Goal: Book appointment/travel/reservation

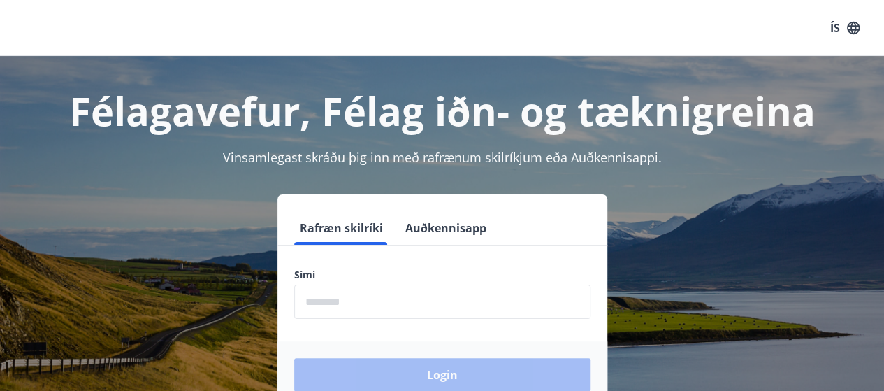
click at [380, 298] on input "phone" at bounding box center [442, 302] width 296 height 34
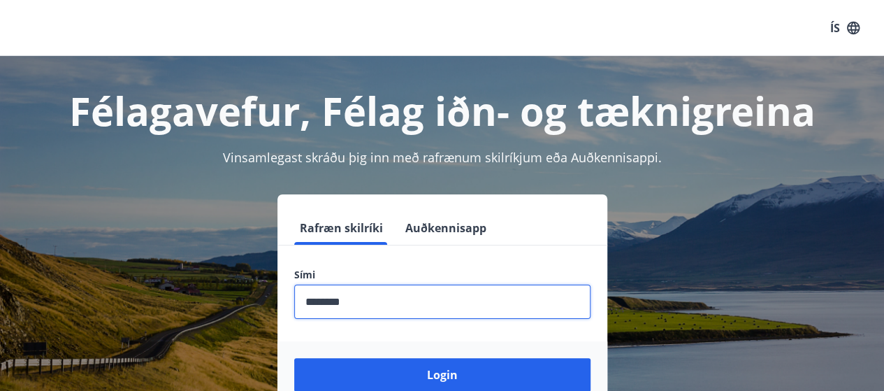
type input "********"
click at [397, 372] on button "Login" at bounding box center [442, 375] width 296 height 34
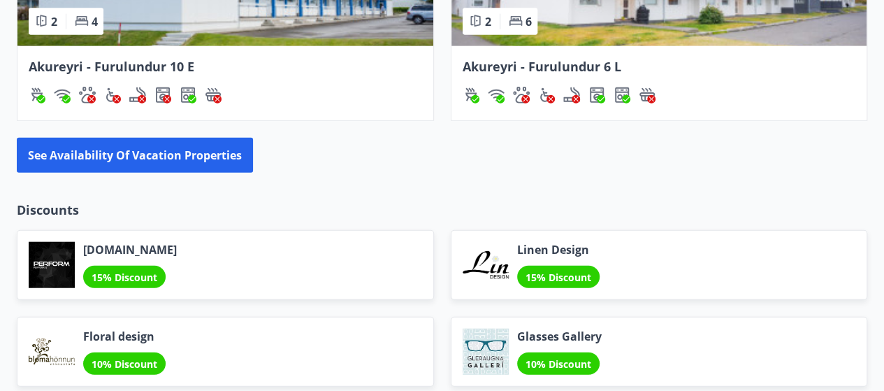
scroll to position [1608, 0]
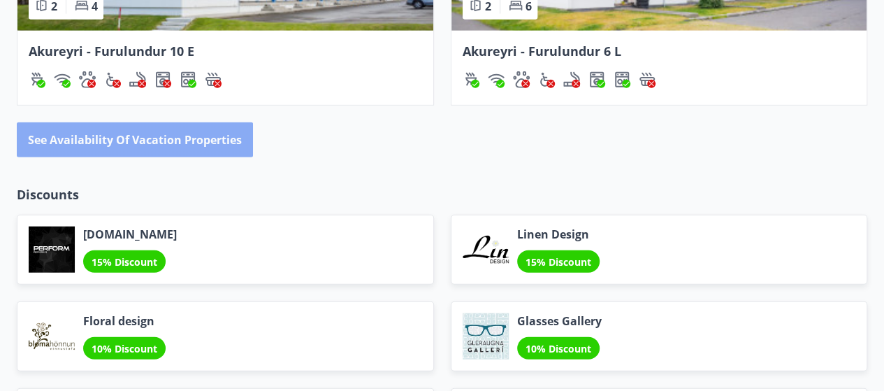
click at [114, 136] on font "See availability of vacation properties" at bounding box center [135, 140] width 214 height 15
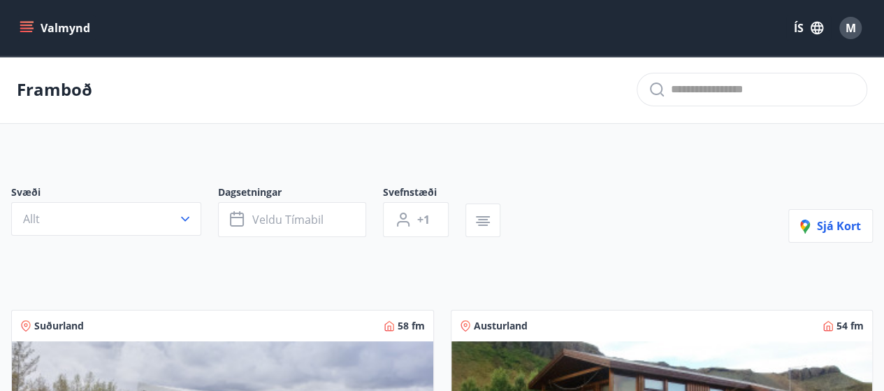
click at [195, 218] on button "Allt" at bounding box center [106, 219] width 190 height 34
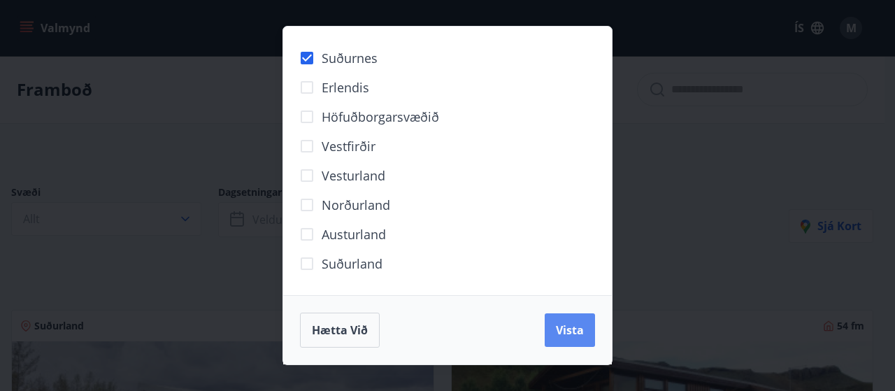
click at [565, 323] on span "Vista" at bounding box center [570, 329] width 28 height 15
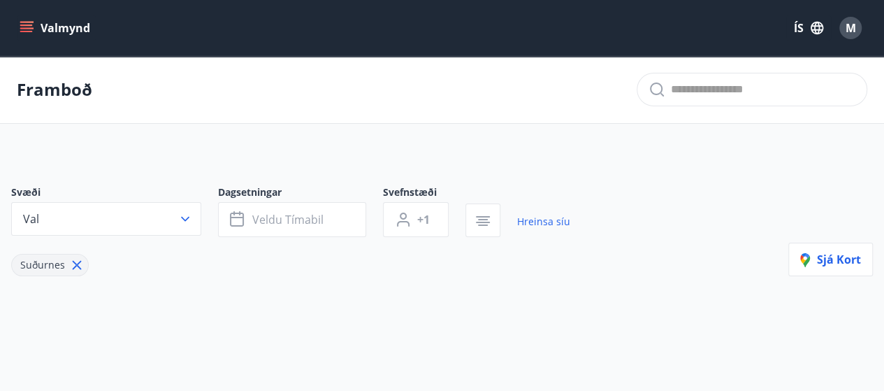
click at [78, 259] on icon at bounding box center [76, 264] width 15 height 15
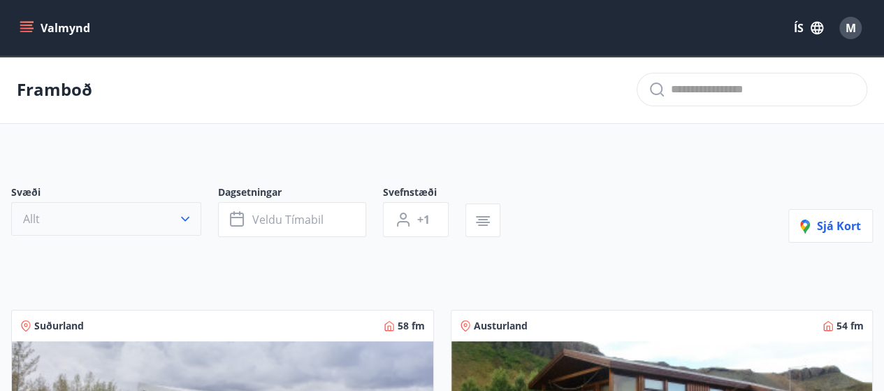
click at [181, 215] on icon "button" at bounding box center [185, 219] width 14 height 14
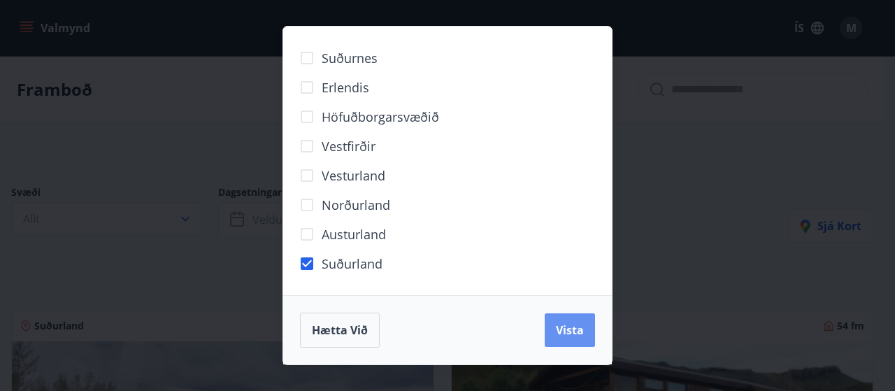
drag, startPoint x: 590, startPoint y: 324, endPoint x: 546, endPoint y: 252, distance: 84.4
click at [589, 324] on button "Vista" at bounding box center [570, 330] width 50 height 34
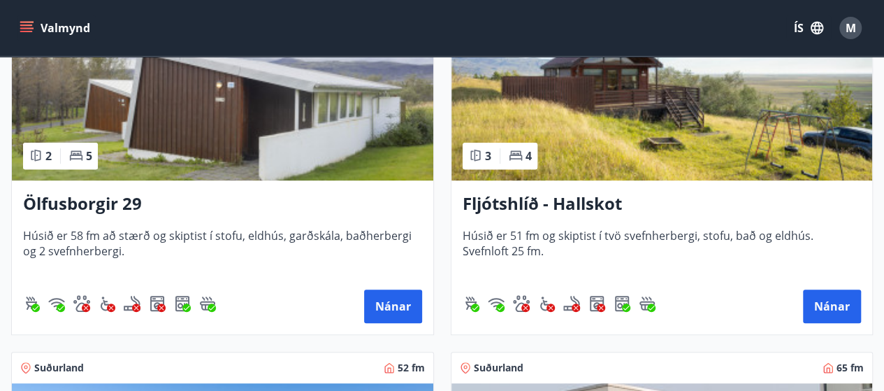
scroll to position [419, 0]
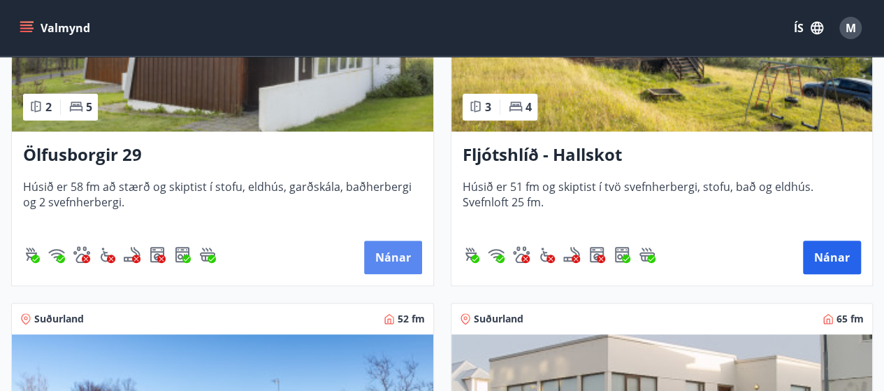
click at [379, 266] on button "Nánar" at bounding box center [393, 257] width 58 height 34
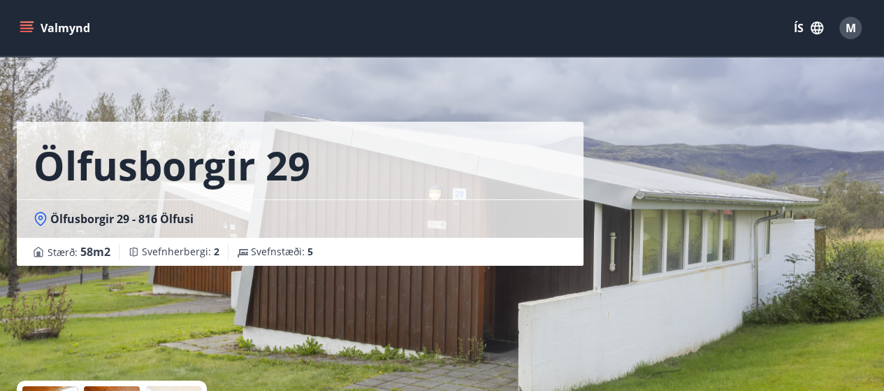
click at [48, 224] on div "Ölfusborgir 29 - 816 Ölfusi" at bounding box center [300, 218] width 533 height 15
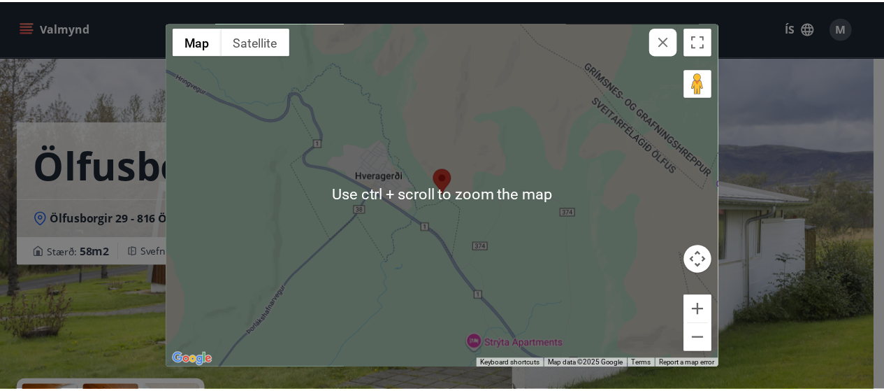
scroll to position [3, 0]
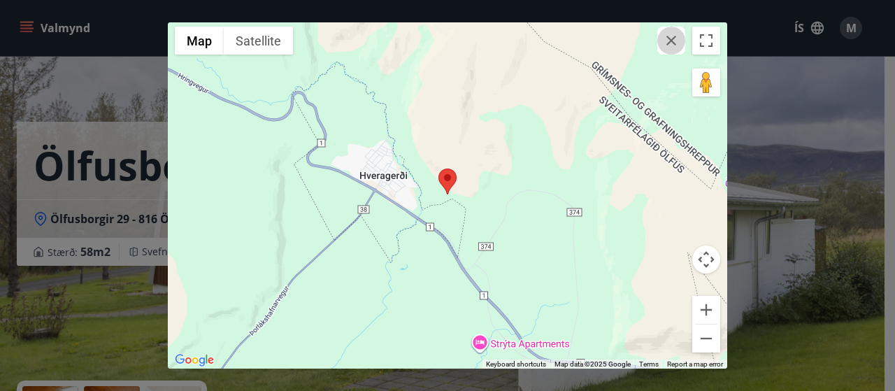
drag, startPoint x: 672, startPoint y: 47, endPoint x: 590, endPoint y: 117, distance: 107.6
click at [672, 48] on button "button" at bounding box center [671, 41] width 28 height 28
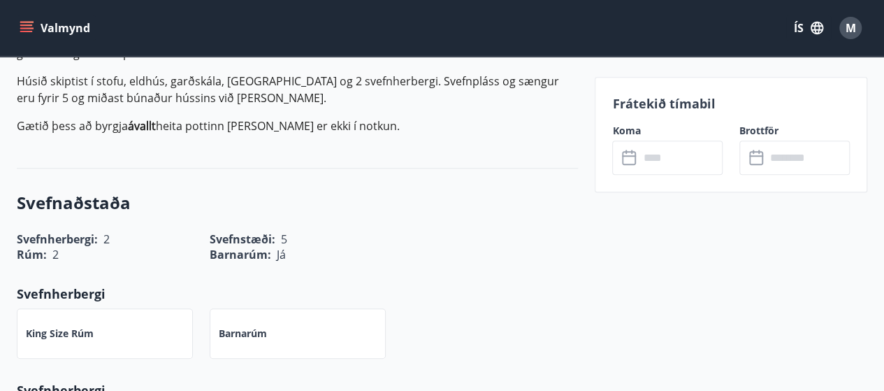
scroll to position [0, 0]
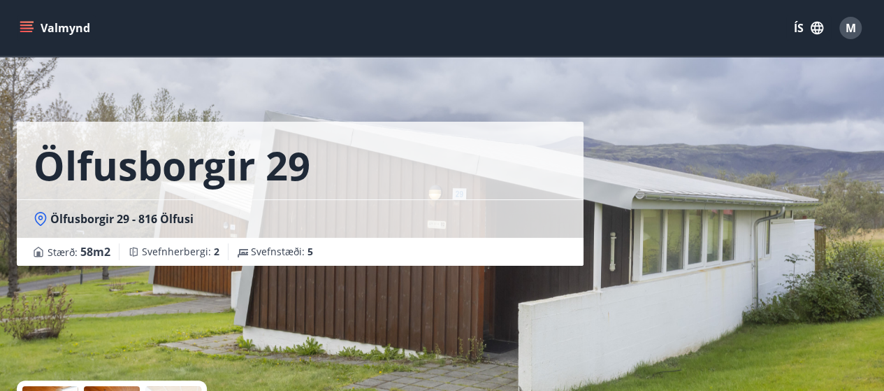
click at [526, 305] on div "Ölfusborgir 29 Ölfusborgir 29 - 816 Ölfusi Stærð : 58 m2 [GEOGRAPHIC_DATA] : 2 …" at bounding box center [300, 209] width 567 height 419
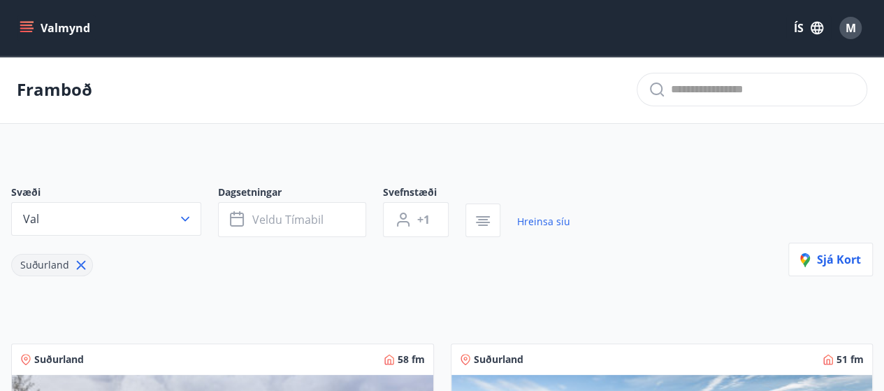
scroll to position [136, 0]
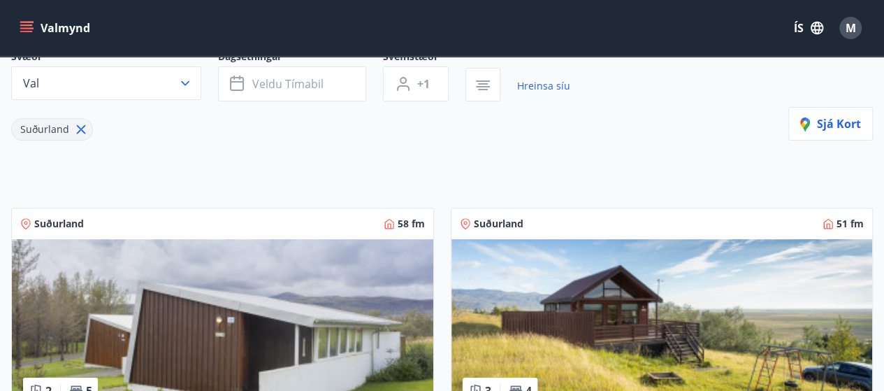
click at [78, 132] on icon at bounding box center [80, 129] width 15 height 15
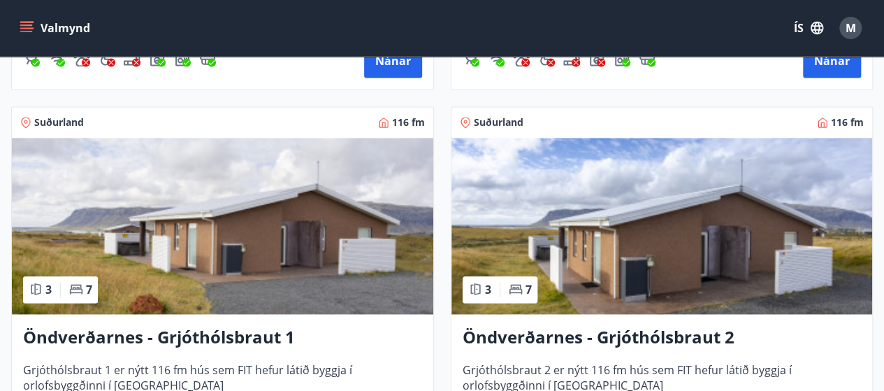
scroll to position [3701, 0]
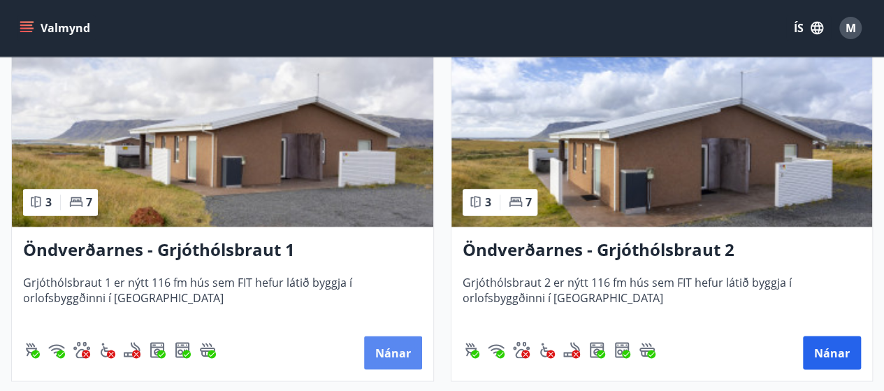
click at [391, 353] on button "Nánar" at bounding box center [393, 353] width 58 height 34
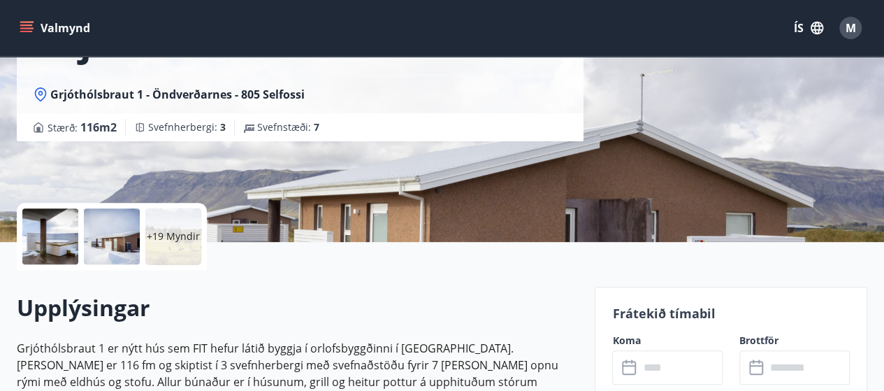
scroll to position [280, 0]
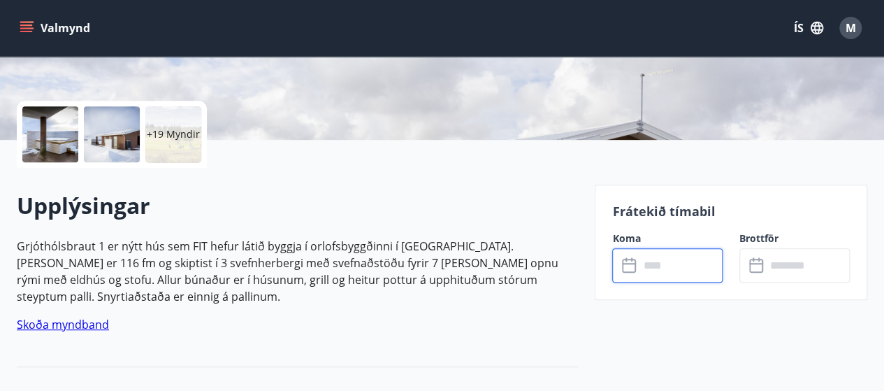
click at [663, 273] on input "text" at bounding box center [681, 265] width 84 height 34
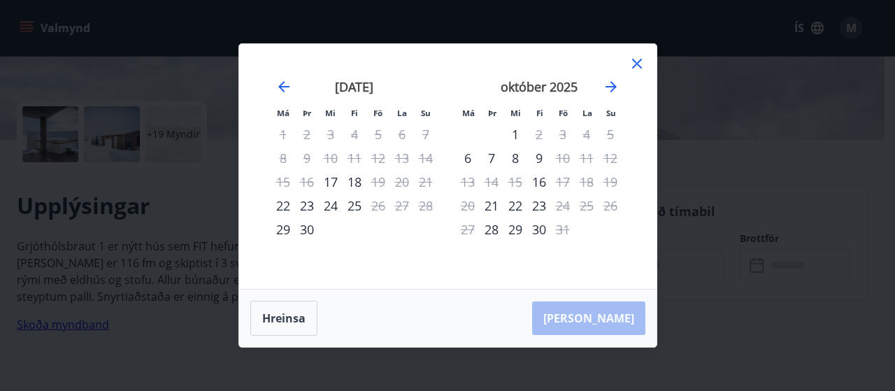
click at [787, 221] on div "Má Þr Mi Fi Fö La Su Má Þr Mi Fi Fö La Su [DATE] 1 2 3 4 5 6 7 8 9 10 11 12 13 …" at bounding box center [447, 195] width 895 height 391
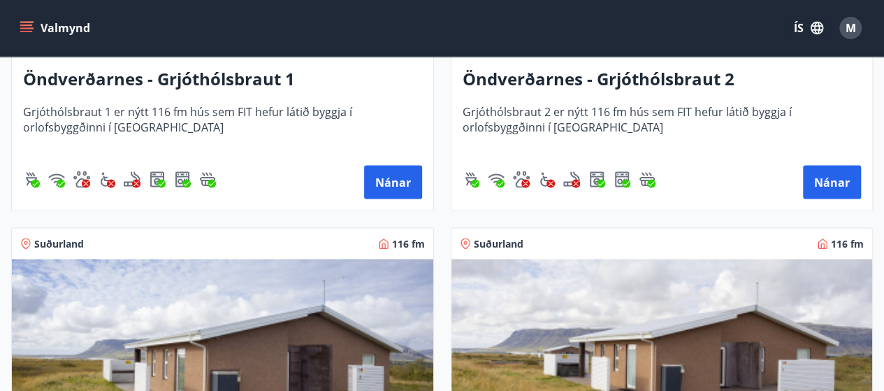
scroll to position [3635, 0]
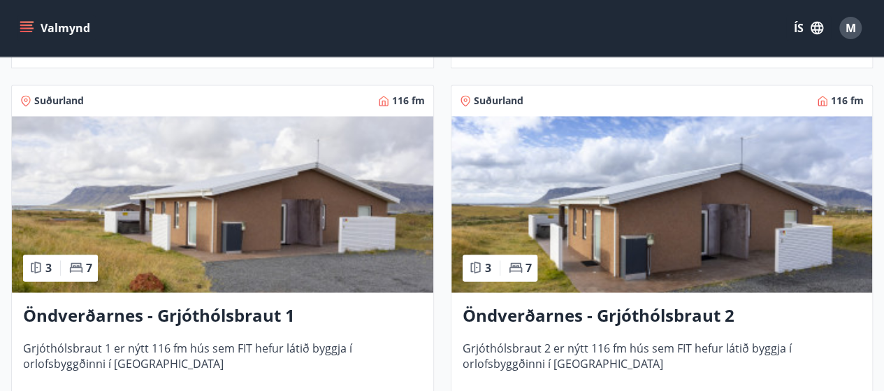
click at [587, 211] on img at bounding box center [663, 204] width 422 height 176
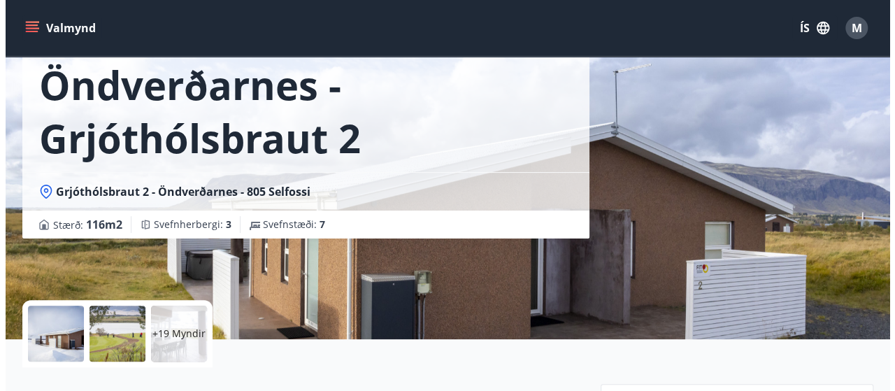
scroll to position [350, 0]
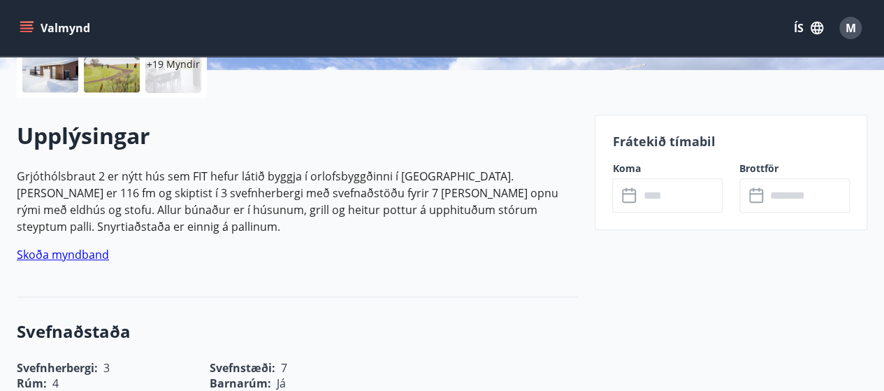
click at [645, 192] on input "text" at bounding box center [681, 195] width 84 height 34
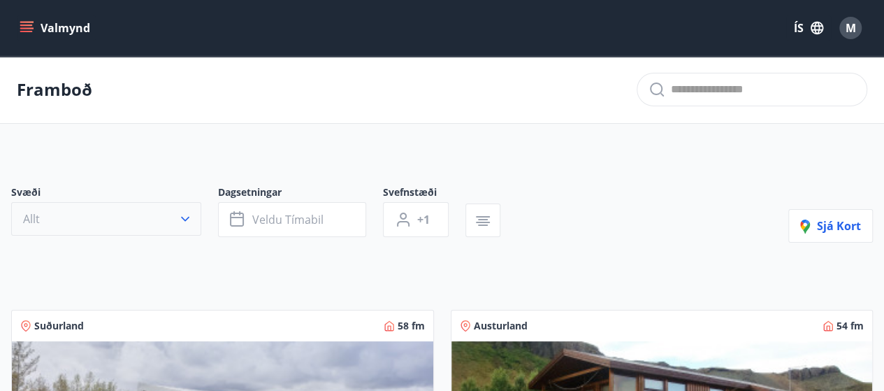
click at [82, 219] on button "Allt" at bounding box center [106, 219] width 190 height 34
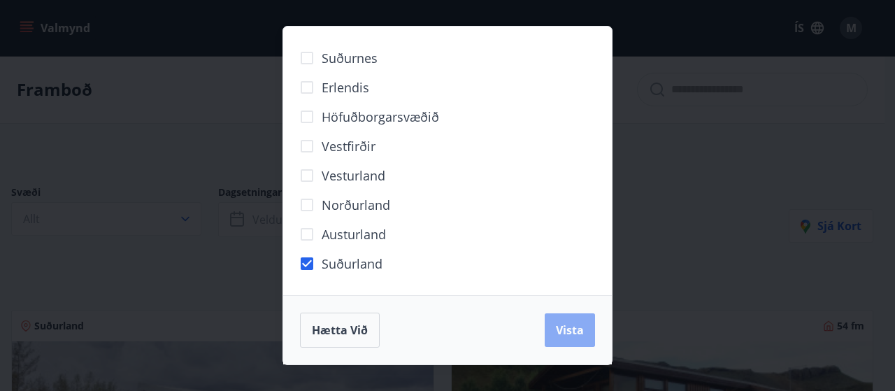
click at [575, 329] on span "Vista" at bounding box center [570, 329] width 28 height 15
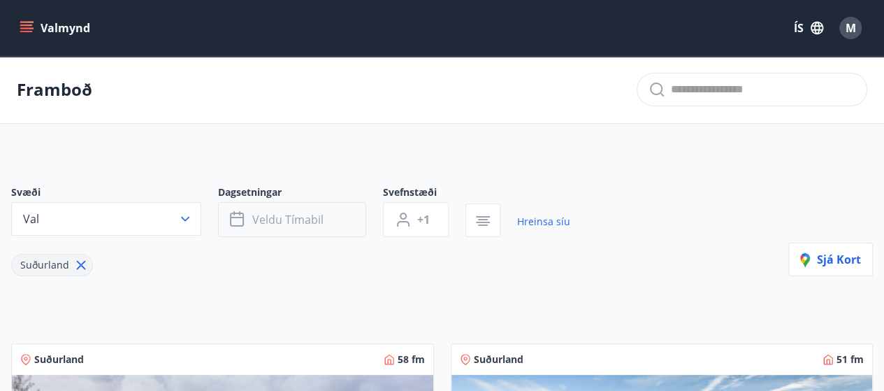
click at [275, 223] on span "Veldu tímabil" at bounding box center [287, 219] width 71 height 15
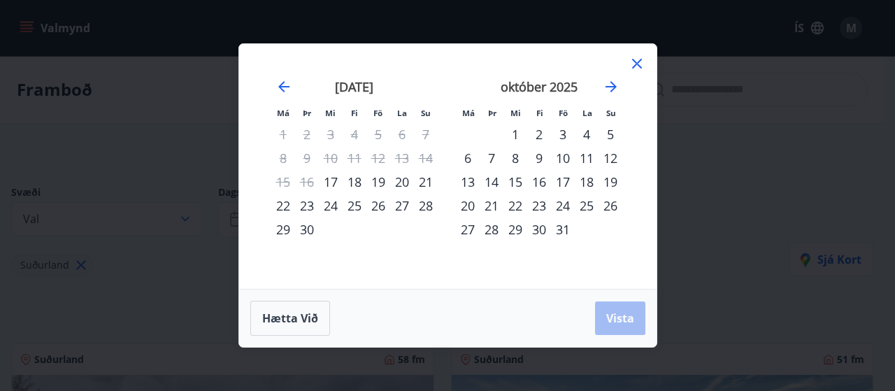
click at [562, 184] on div "17" at bounding box center [563, 182] width 24 height 24
click at [613, 186] on div "19" at bounding box center [610, 182] width 24 height 24
click at [470, 210] on div "20" at bounding box center [468, 206] width 24 height 24
click at [560, 185] on div "17" at bounding box center [563, 182] width 24 height 24
click at [475, 203] on div "20" at bounding box center [468, 206] width 24 height 24
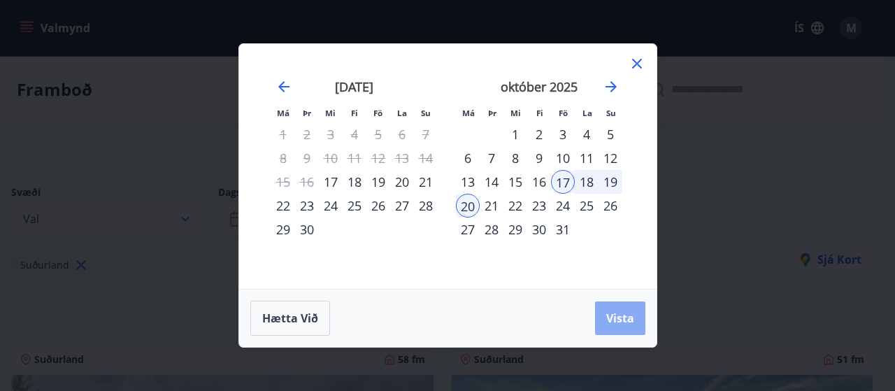
click at [633, 317] on span "Vista" at bounding box center [620, 317] width 28 height 15
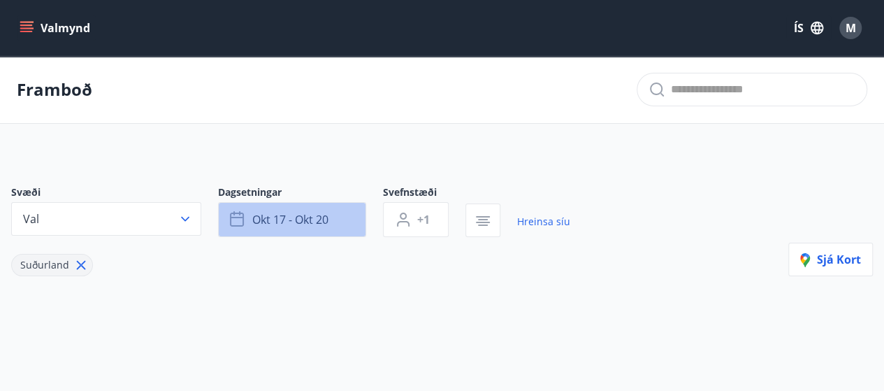
click at [317, 220] on span "okt 17 - okt 20" at bounding box center [290, 219] width 76 height 15
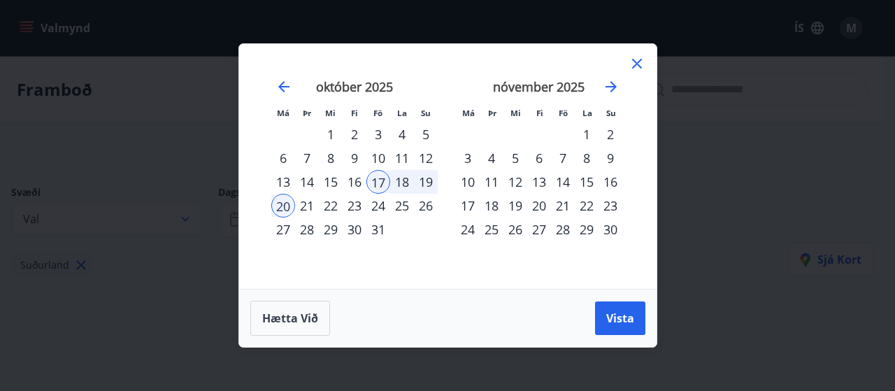
drag, startPoint x: 638, startPoint y: 65, endPoint x: 509, endPoint y: 83, distance: 130.6
click at [638, 65] on icon at bounding box center [636, 63] width 17 height 17
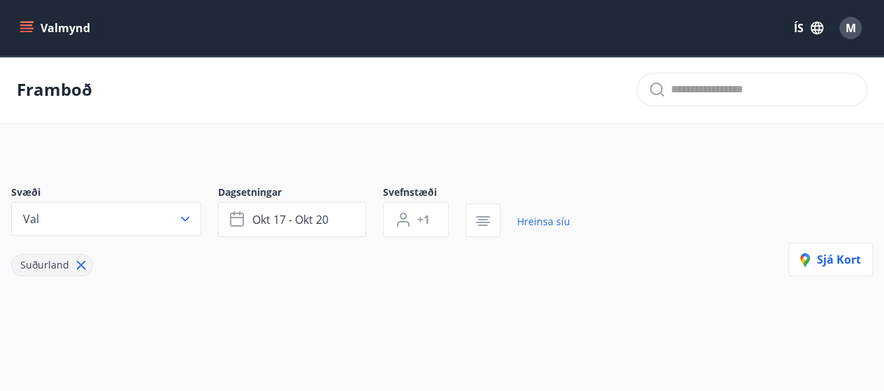
click at [77, 266] on icon at bounding box center [81, 265] width 9 height 9
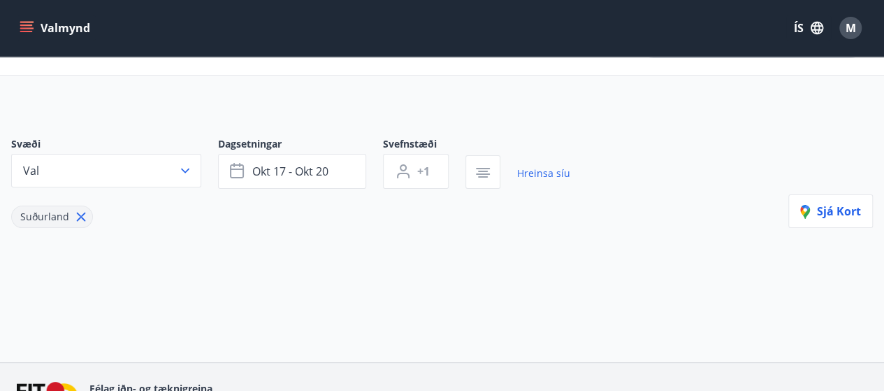
scroll to position [70, 0]
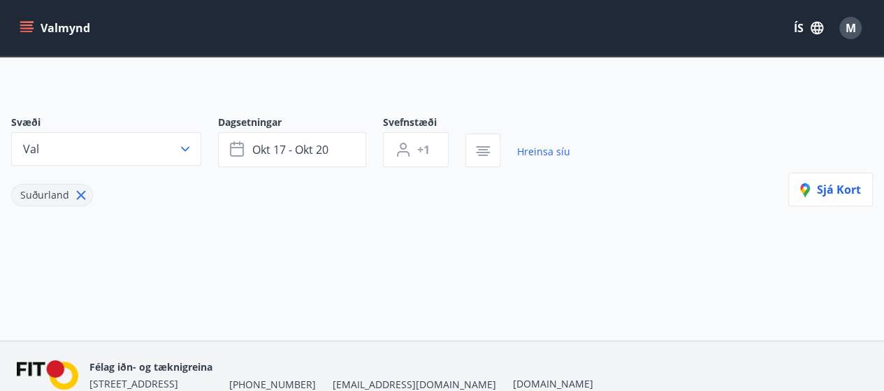
click at [78, 195] on icon at bounding box center [80, 194] width 15 height 15
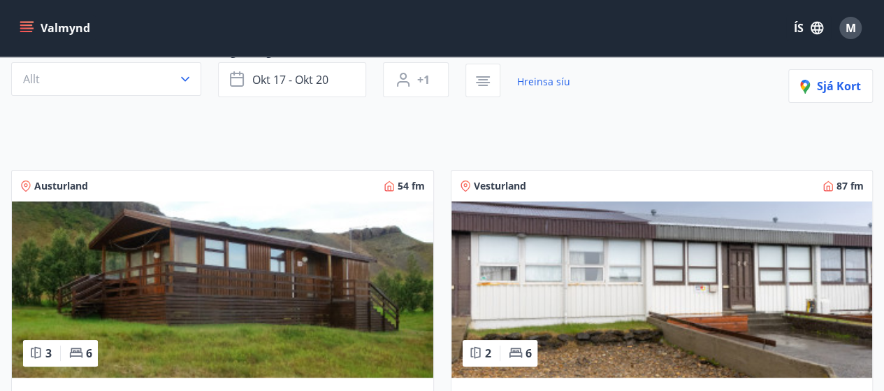
scroll to position [140, 0]
click at [609, 252] on img at bounding box center [663, 289] width 422 height 176
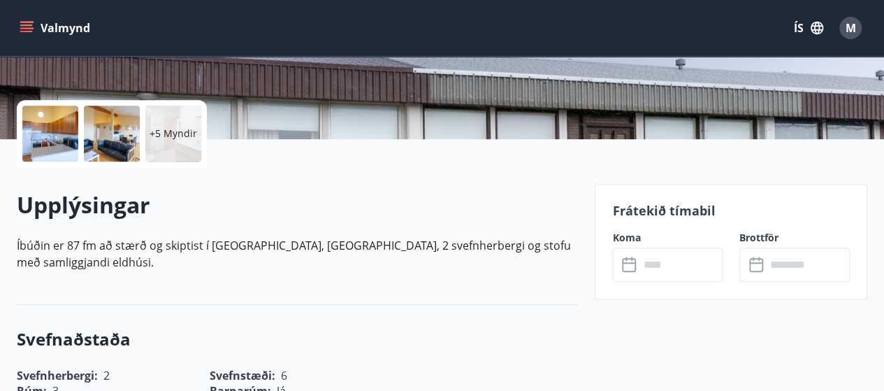
scroll to position [280, 0]
click at [650, 274] on input "text" at bounding box center [681, 265] width 84 height 34
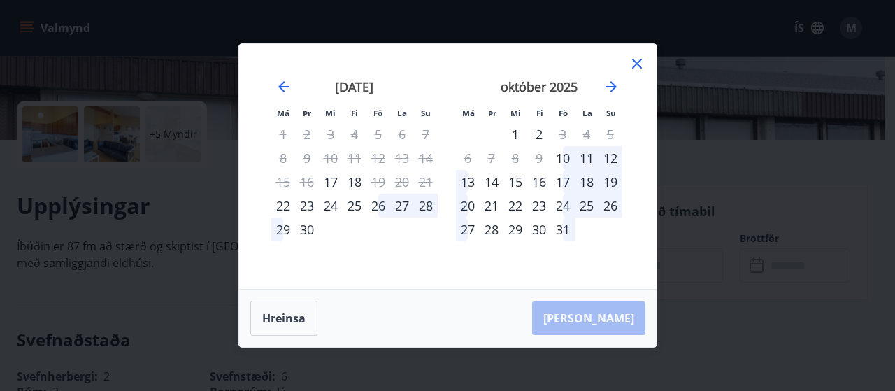
click at [698, 236] on div "Má Þr Mi Fi Fö La Su Má Þr Mi Fi Fö La Su [DATE] 1 2 3 4 5 6 7 8 9 10 11 12 13 …" at bounding box center [447, 195] width 895 height 391
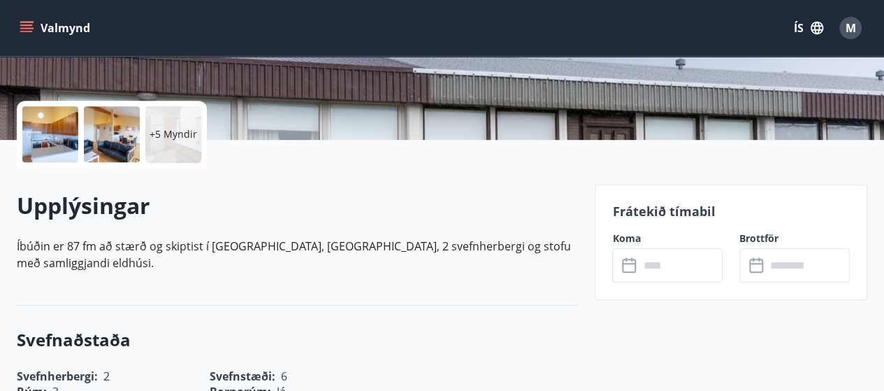
click at [74, 143] on div at bounding box center [50, 134] width 56 height 56
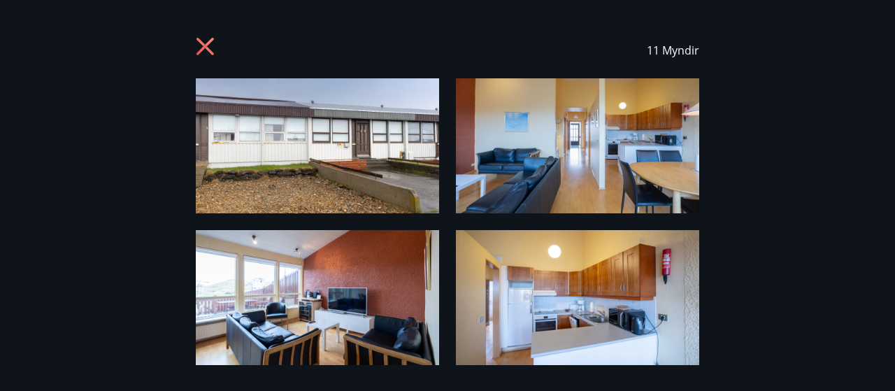
click at [212, 48] on icon at bounding box center [207, 48] width 22 height 22
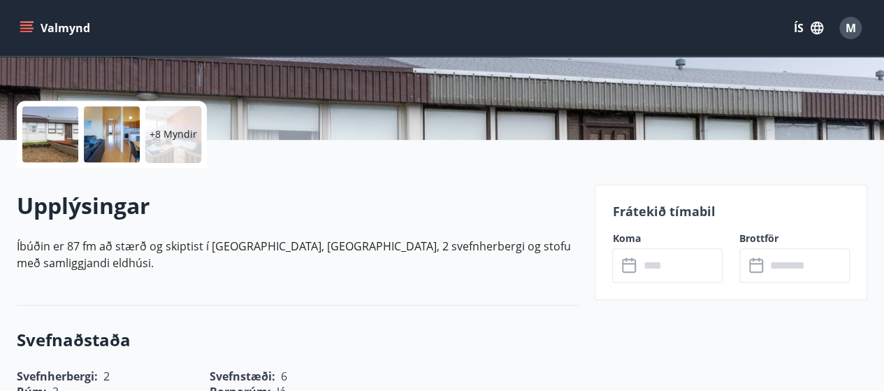
scroll to position [0, 0]
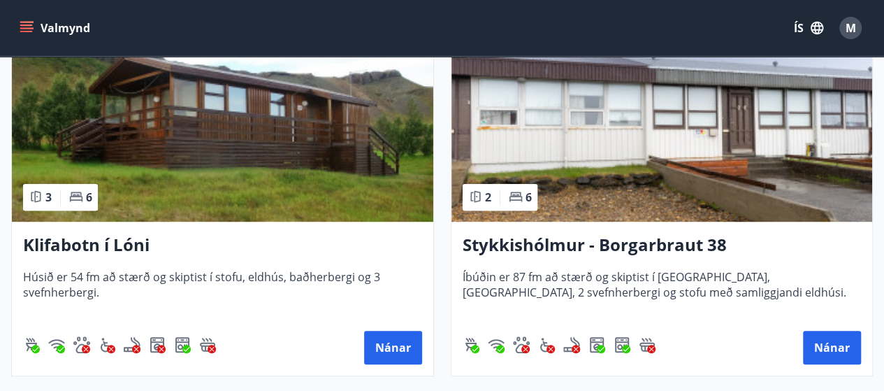
scroll to position [210, 0]
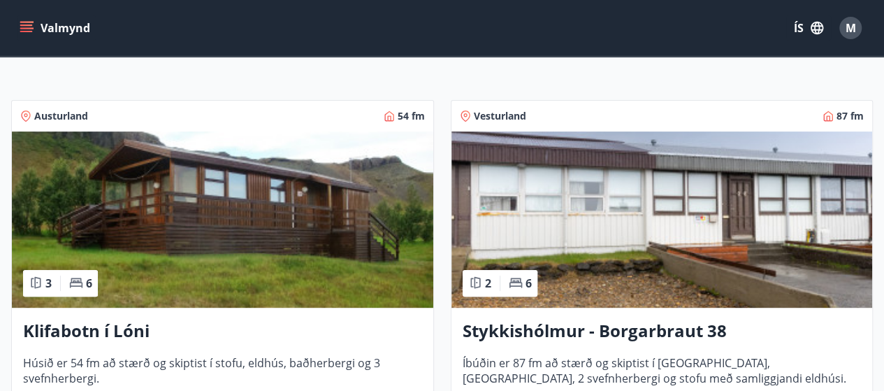
click at [207, 230] on img at bounding box center [223, 219] width 422 height 176
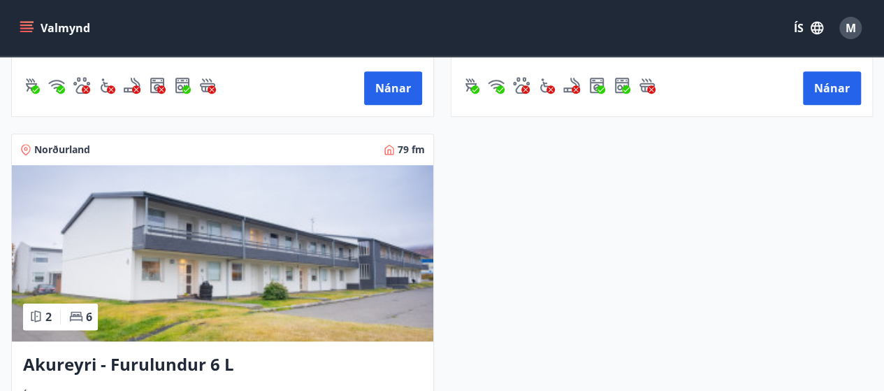
scroll to position [559, 0]
